Goal: Check status: Check status

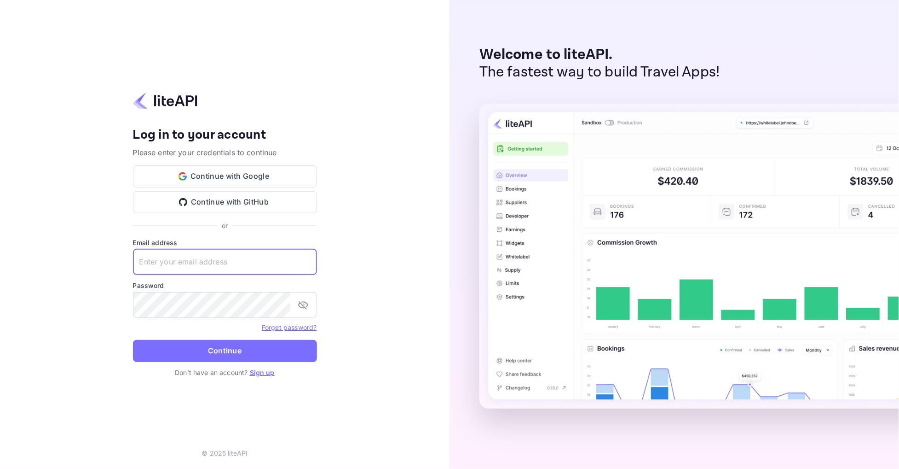
type input "[EMAIL_ADDRESS][DOMAIN_NAME]"
click at [225, 350] on button "Continue" at bounding box center [225, 351] width 184 height 22
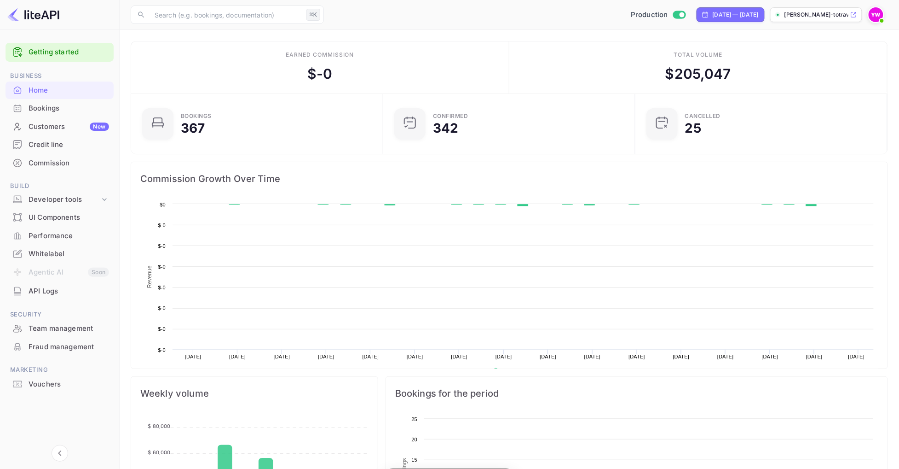
scroll to position [150, 246]
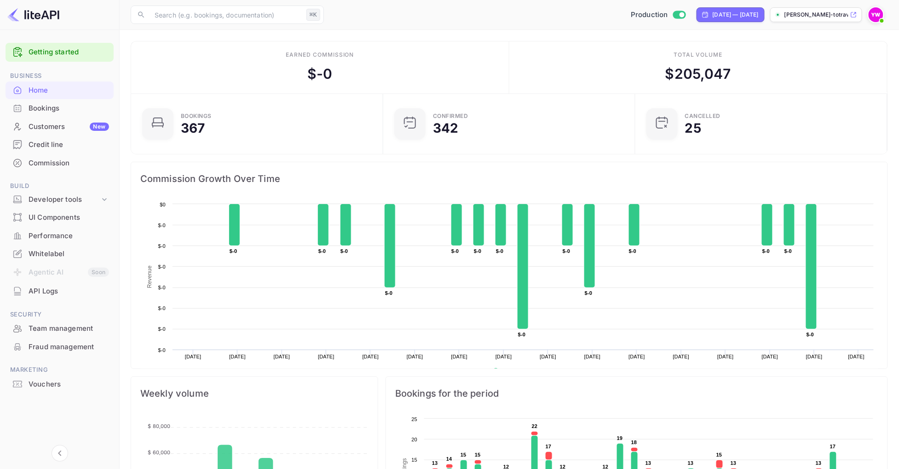
click at [78, 102] on div "Bookings" at bounding box center [60, 108] width 108 height 18
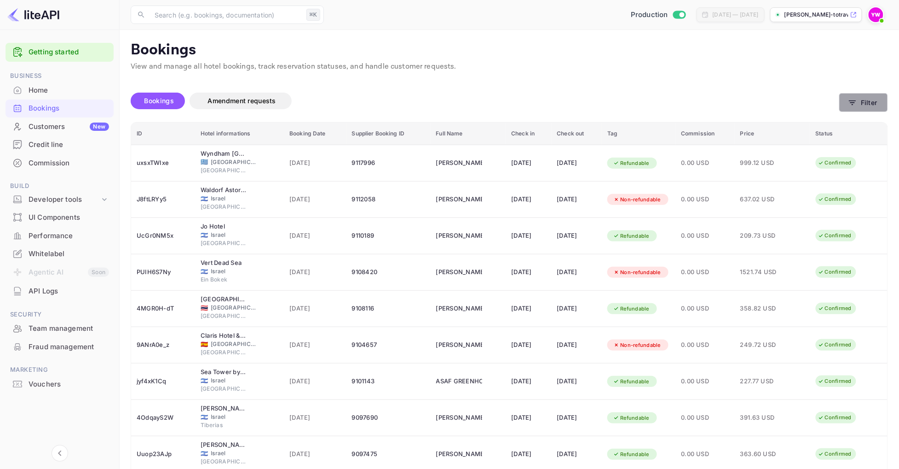
click at [866, 100] on button "Filter" at bounding box center [863, 102] width 49 height 19
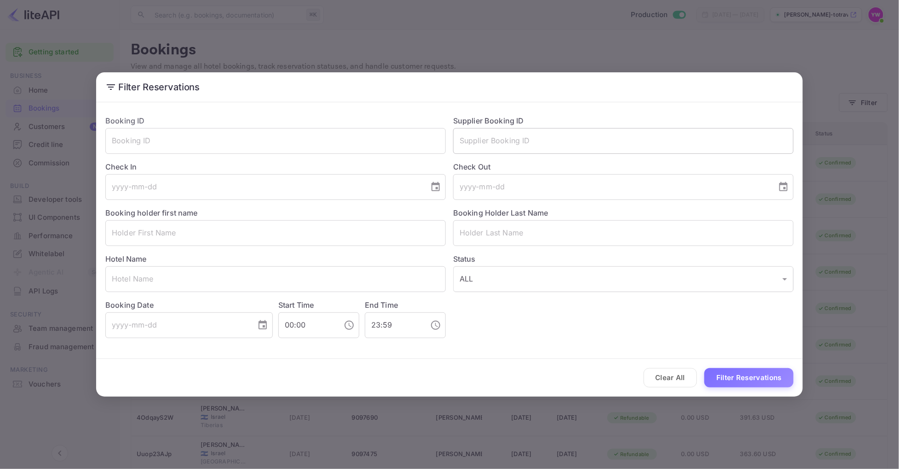
click at [496, 144] on input "text" at bounding box center [623, 141] width 341 height 26
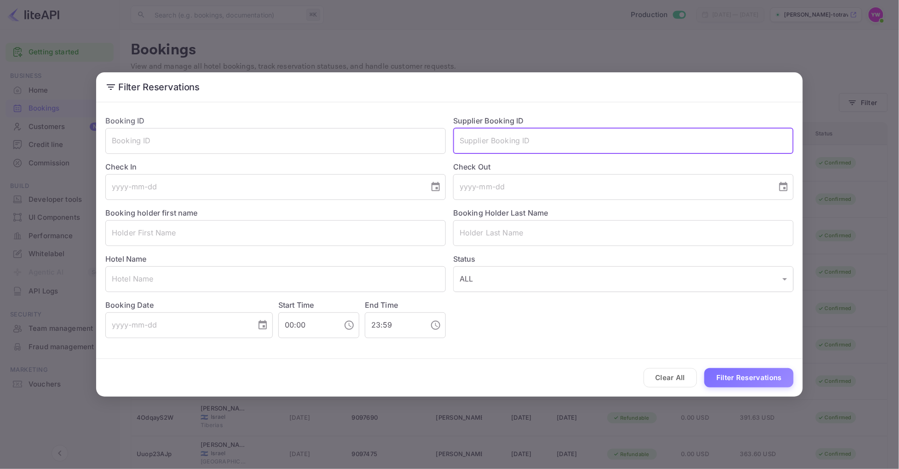
paste input "8452669"
type input "8452669"
click at [749, 379] on button "Filter Reservations" at bounding box center [749, 378] width 89 height 20
